Goal: Transaction & Acquisition: Download file/media

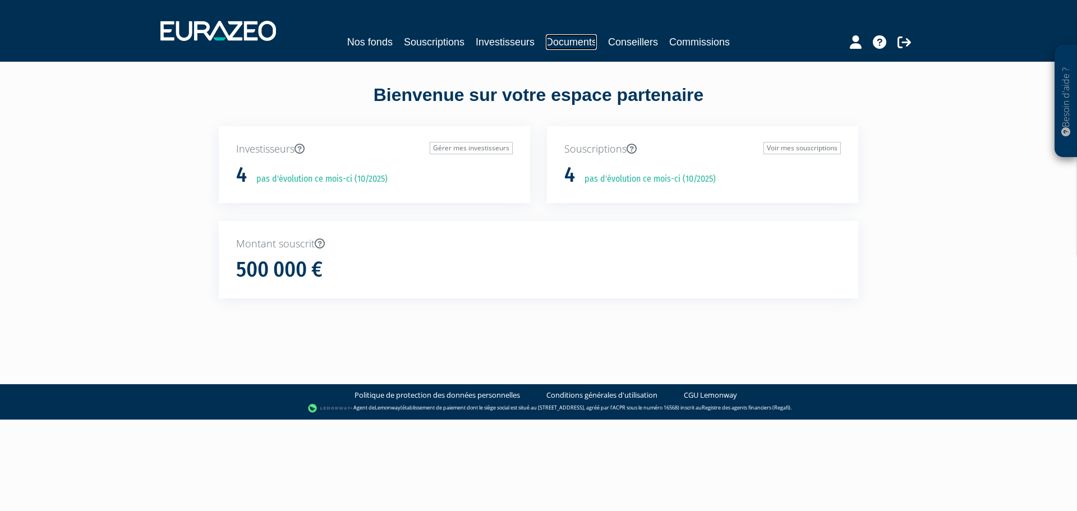
click at [585, 38] on link "Documents" at bounding box center [571, 42] width 51 height 16
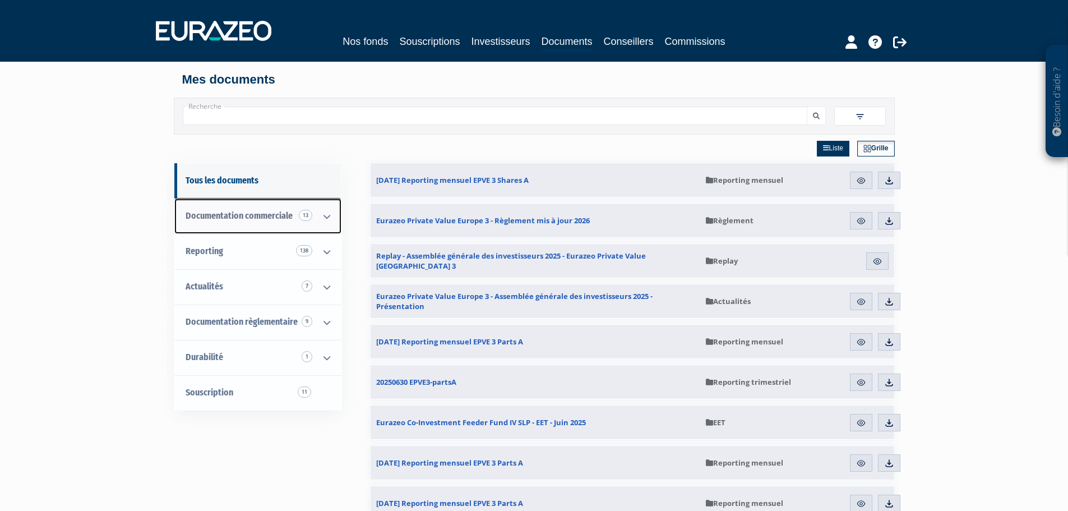
click at [256, 215] on span "Documentation commerciale 13" at bounding box center [239, 215] width 107 height 11
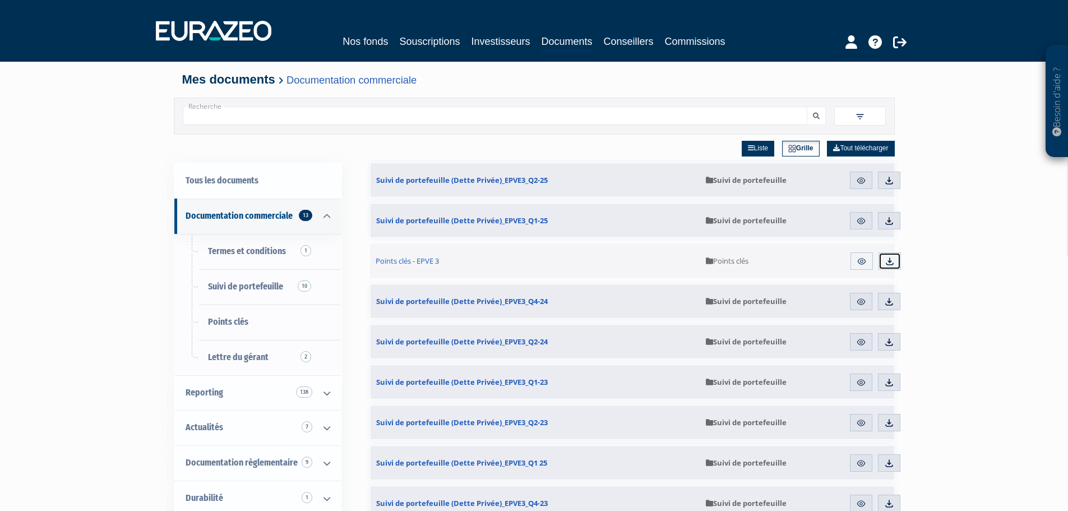
click at [894, 264] on img at bounding box center [890, 261] width 10 height 10
click at [885, 175] on link "Télécharger" at bounding box center [889, 181] width 22 height 18
